Goal: Information Seeking & Learning: Learn about a topic

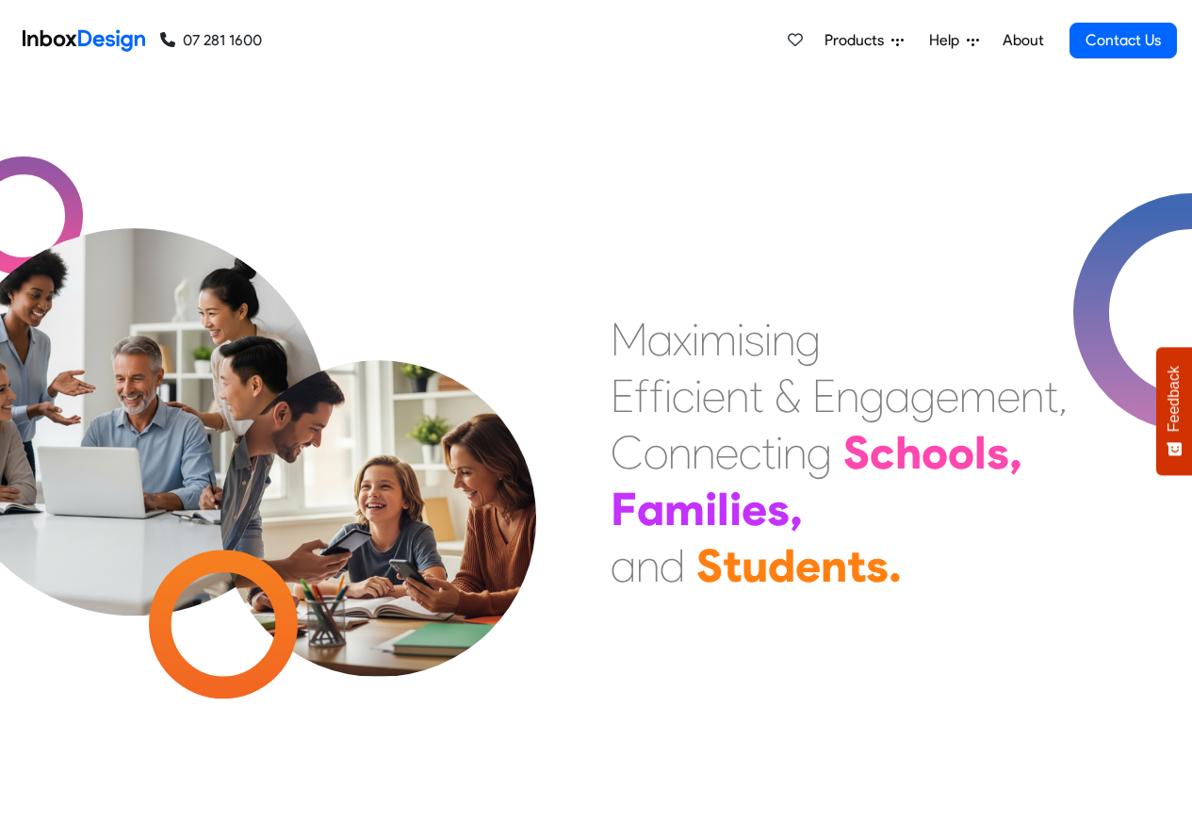
click at [1022, 41] on link "About" at bounding box center [1023, 41] width 52 height 38
